Goal: Task Accomplishment & Management: Manage account settings

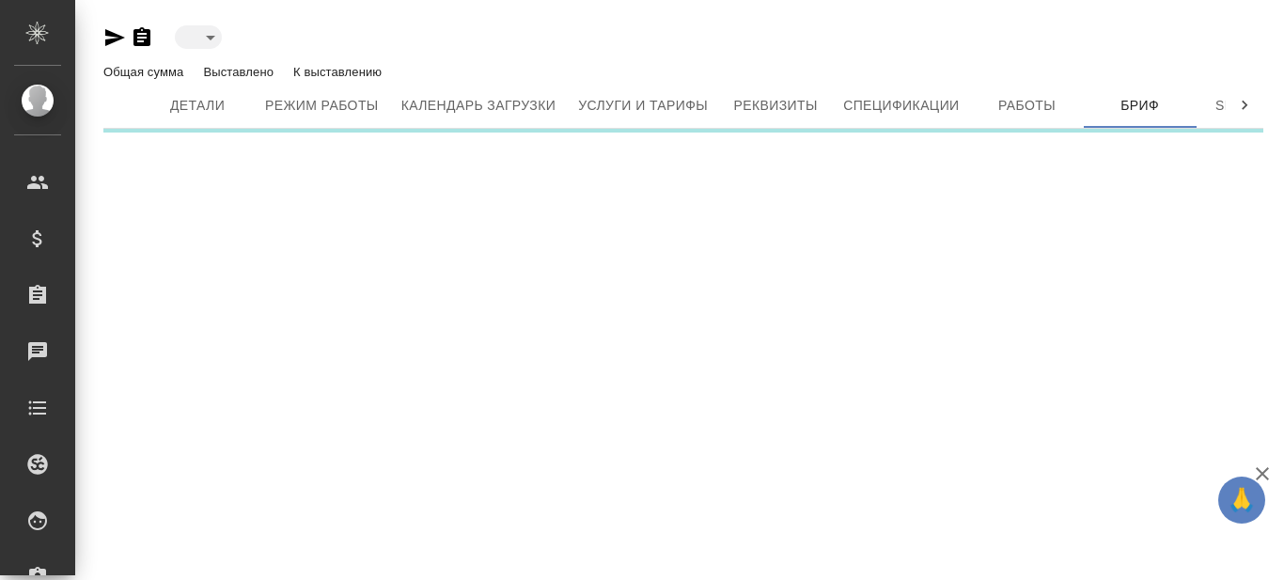
type input "inactive"
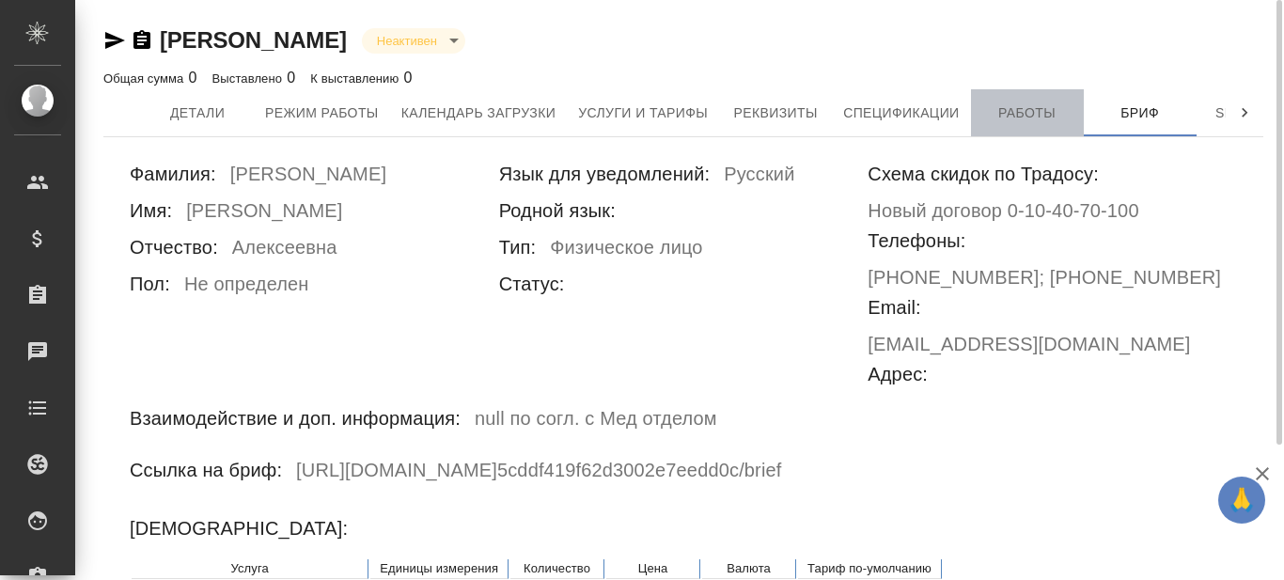
click at [1021, 99] on button "Работы" at bounding box center [1027, 112] width 113 height 47
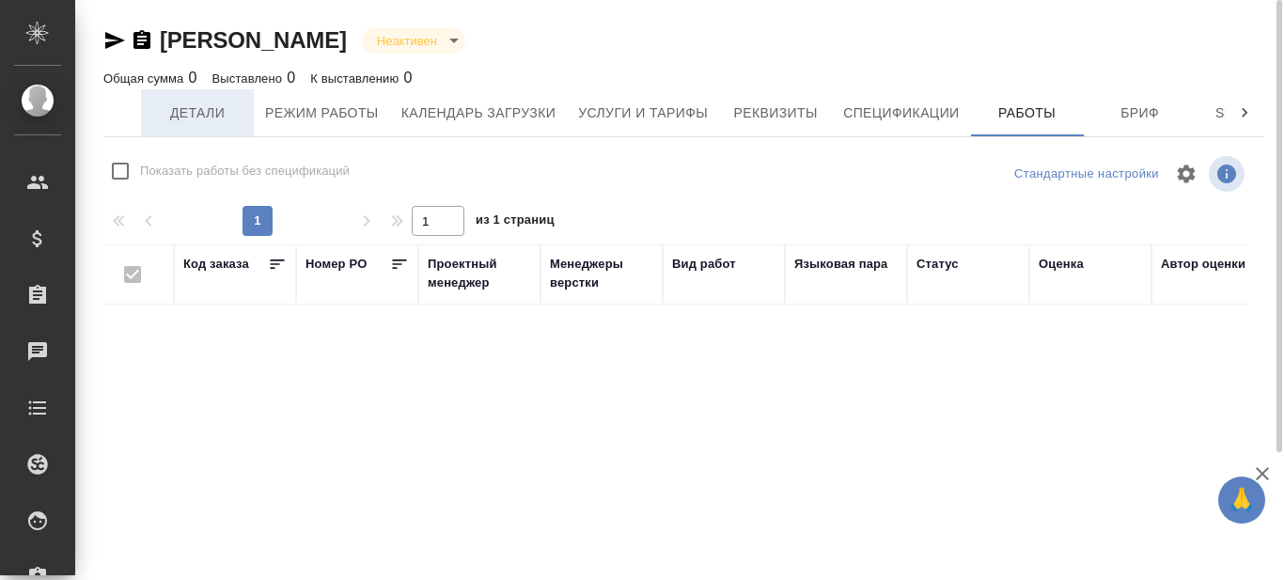
click at [214, 105] on span "Детали" at bounding box center [197, 112] width 90 height 23
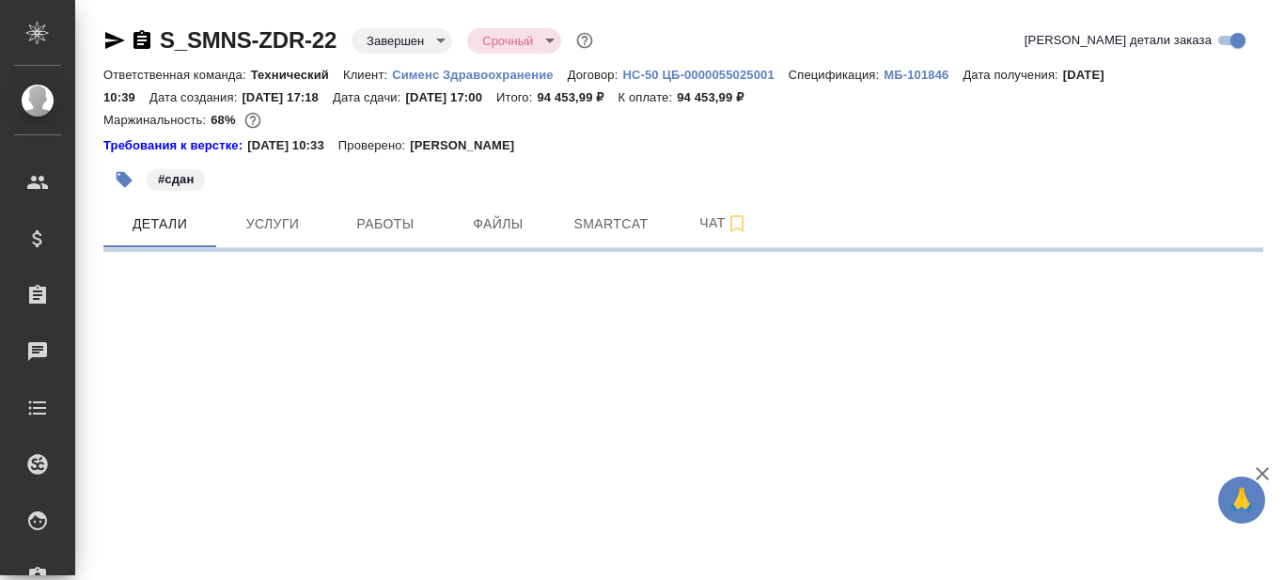
select select "RU"
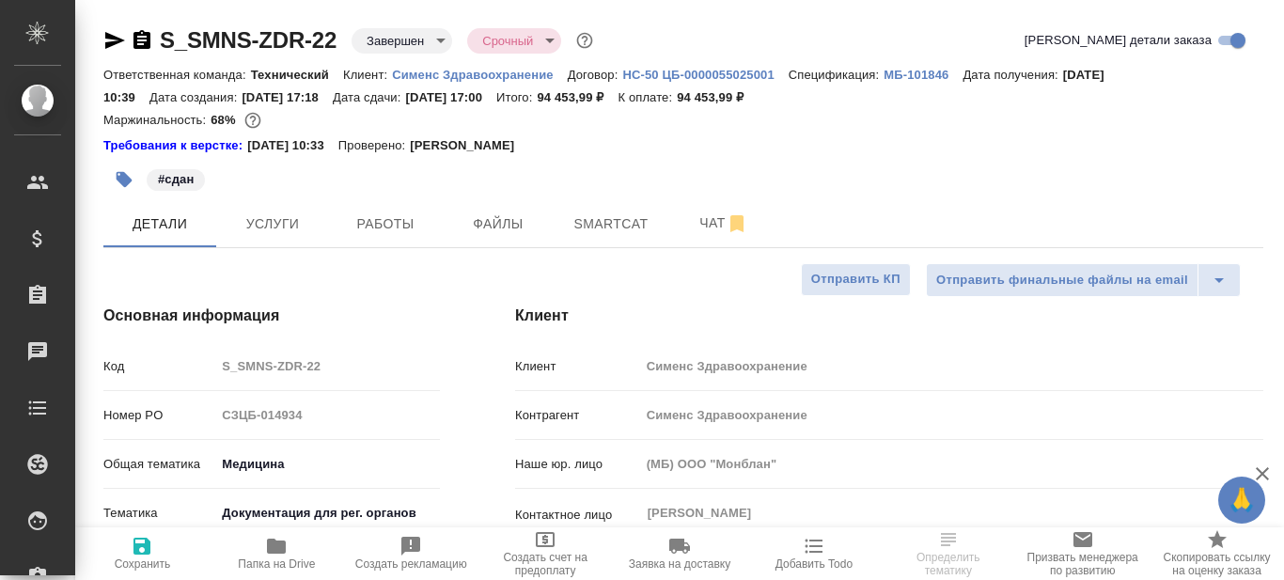
type textarea "x"
click at [285, 561] on span "Папка на Drive" at bounding box center [276, 563] width 77 height 13
type textarea "x"
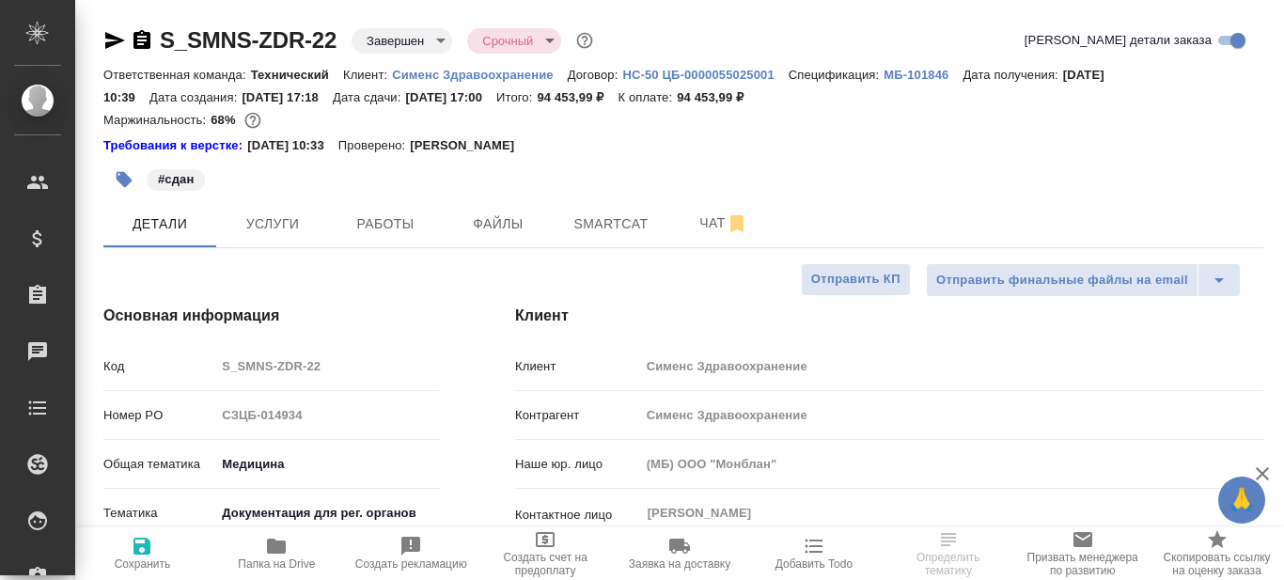
type textarea "x"
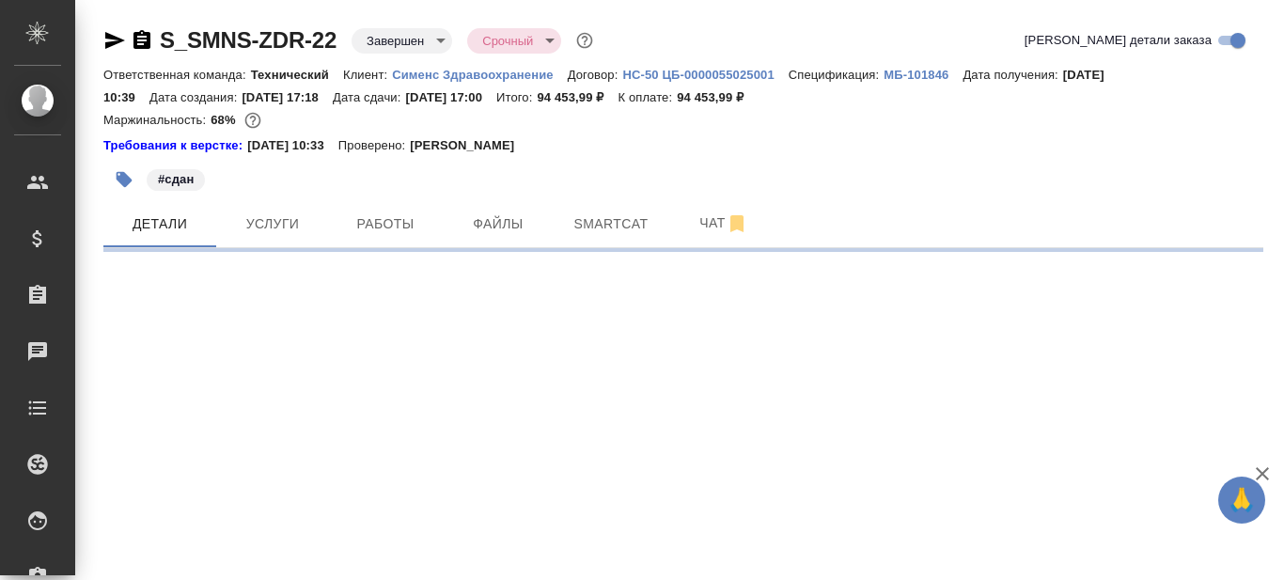
select select "RU"
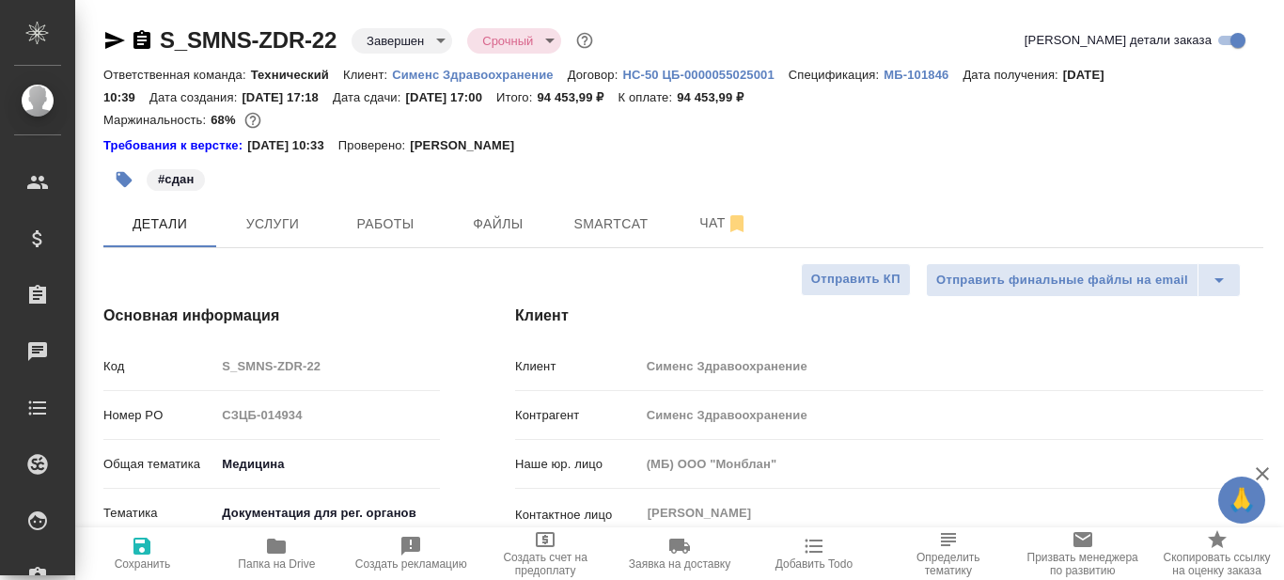
type textarea "x"
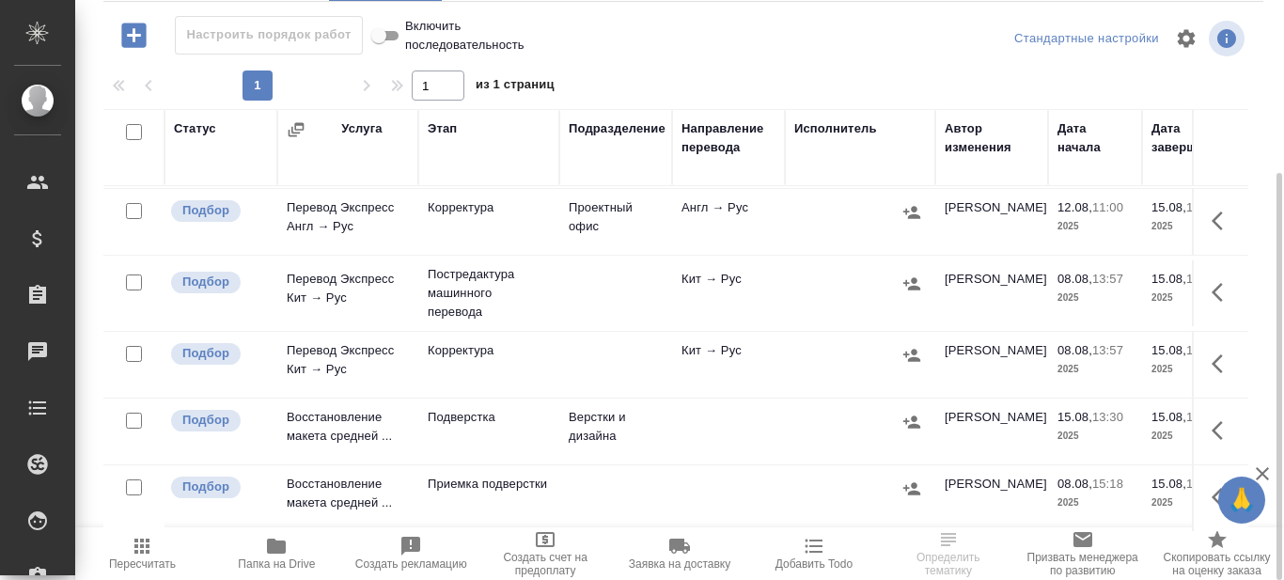
scroll to position [88, 0]
click at [272, 553] on icon "button" at bounding box center [276, 545] width 19 height 15
